Goal: Transaction & Acquisition: Purchase product/service

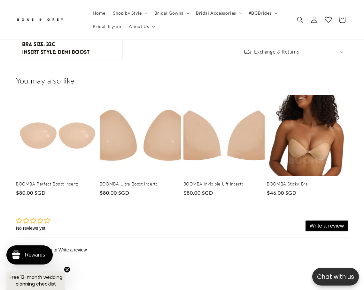
scroll to position [830, 0]
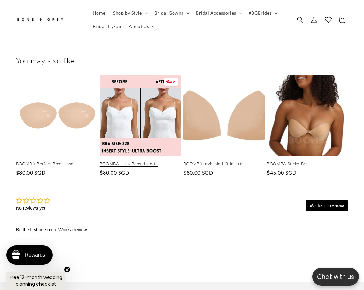
click at [129, 161] on link "BOOMBA Ultra Boost Inserts" at bounding box center [140, 163] width 81 height 5
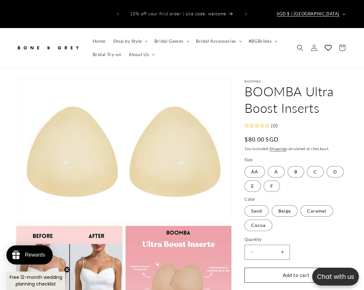
click at [340, 9] on button "SGD $ | [GEOGRAPHIC_DATA]" at bounding box center [310, 14] width 75 height 12
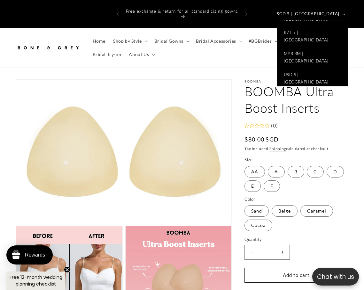
scroll to position [287, 0]
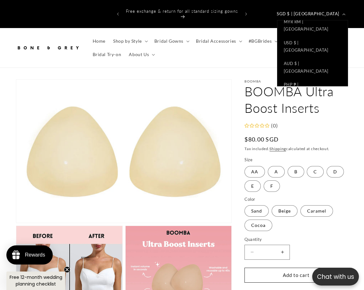
click at [314, 225] on link "GBP £ | [GEOGRAPHIC_DATA]" at bounding box center [312, 235] width 70 height 21
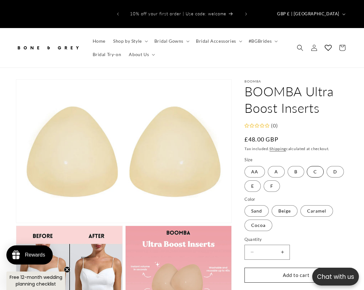
click at [311, 166] on label "C Variant sold out or unavailable" at bounding box center [314, 171] width 17 height 11
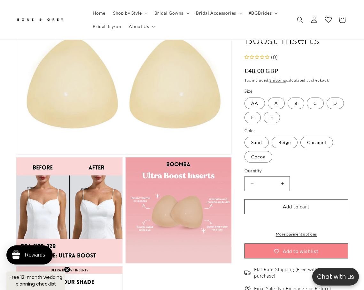
scroll to position [0, 233]
click at [284, 137] on label "Beige Variant sold out or unavailable" at bounding box center [284, 142] width 26 height 11
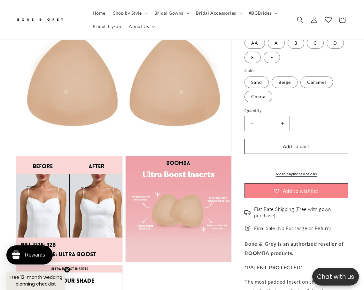
scroll to position [142, 0]
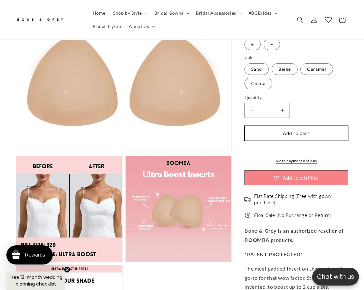
click at [320, 126] on button "Add to cart" at bounding box center [295, 133] width 103 height 15
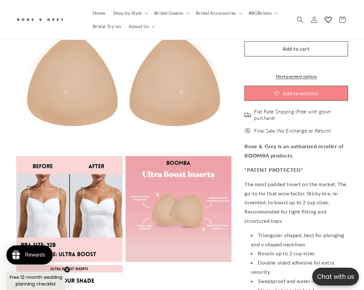
scroll to position [238, 0]
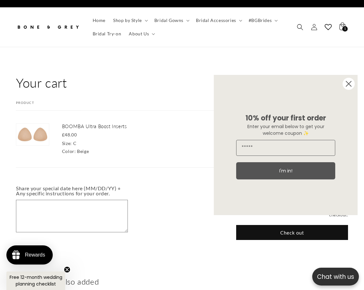
scroll to position [32, 0]
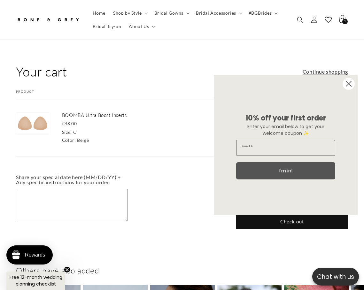
click at [352, 85] on circle "Close dialog" at bounding box center [348, 84] width 12 height 12
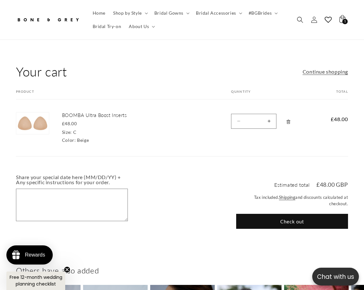
scroll to position [0, 117]
click at [297, 214] on button "Check out" at bounding box center [292, 221] width 112 height 15
